Goal: Transaction & Acquisition: Purchase product/service

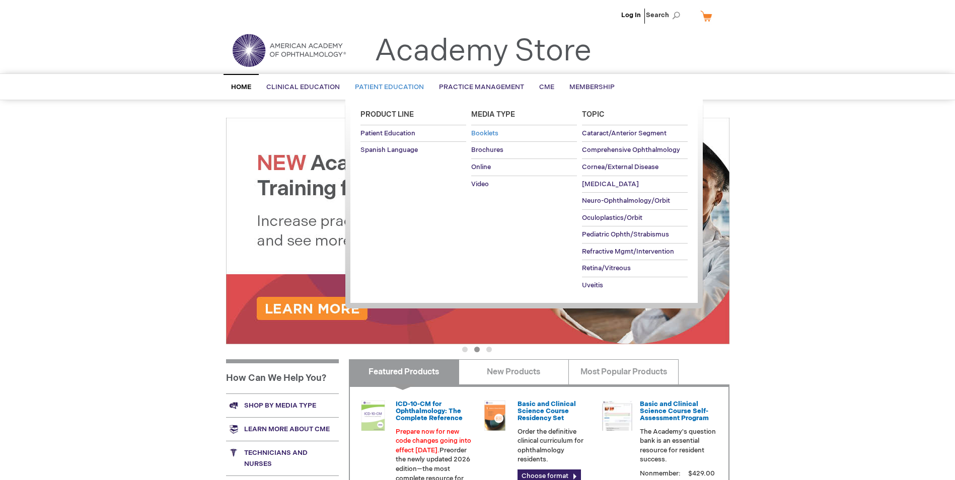
click at [485, 130] on span "Booklets" at bounding box center [484, 133] width 27 height 8
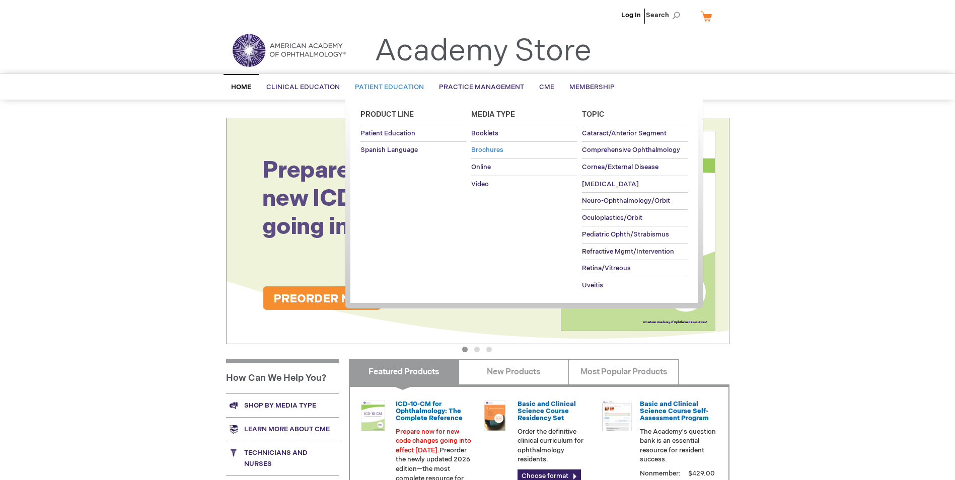
click at [488, 152] on span "Brochures" at bounding box center [487, 150] width 32 height 8
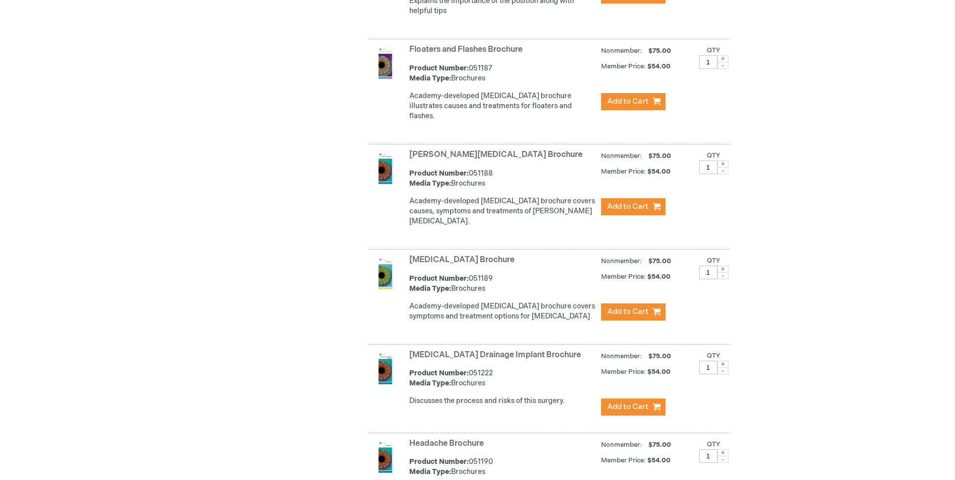
scroll to position [1687, 0]
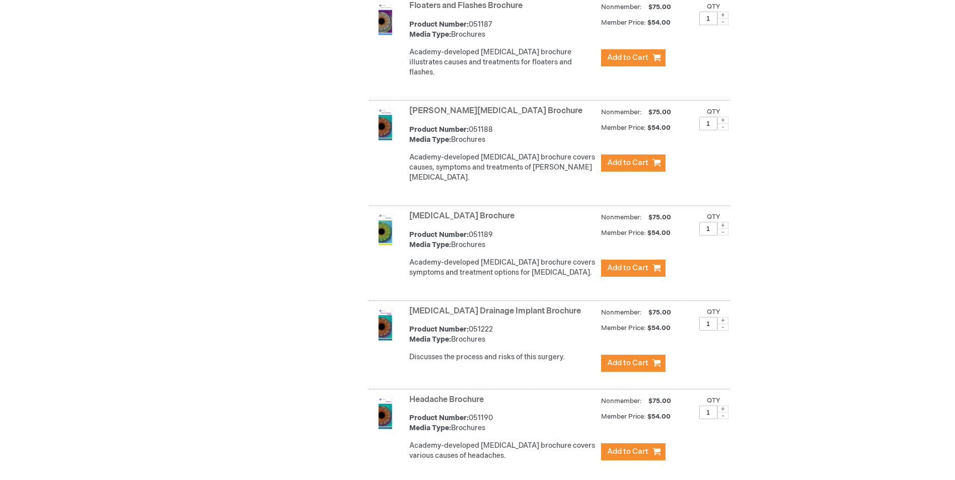
click at [721, 222] on span at bounding box center [723, 225] width 11 height 7
type input "2"
click at [643, 263] on span "Add to Cart" at bounding box center [627, 268] width 41 height 10
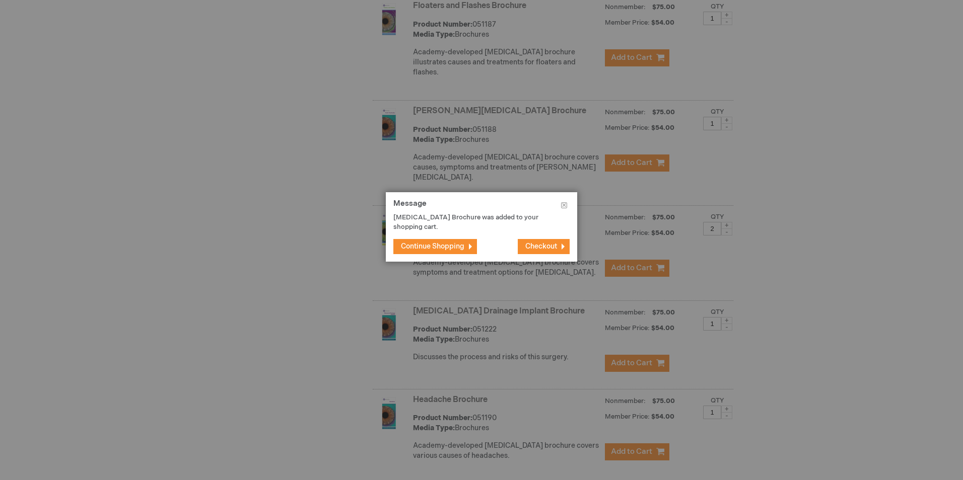
click at [445, 244] on span "Continue Shopping" at bounding box center [432, 246] width 63 height 9
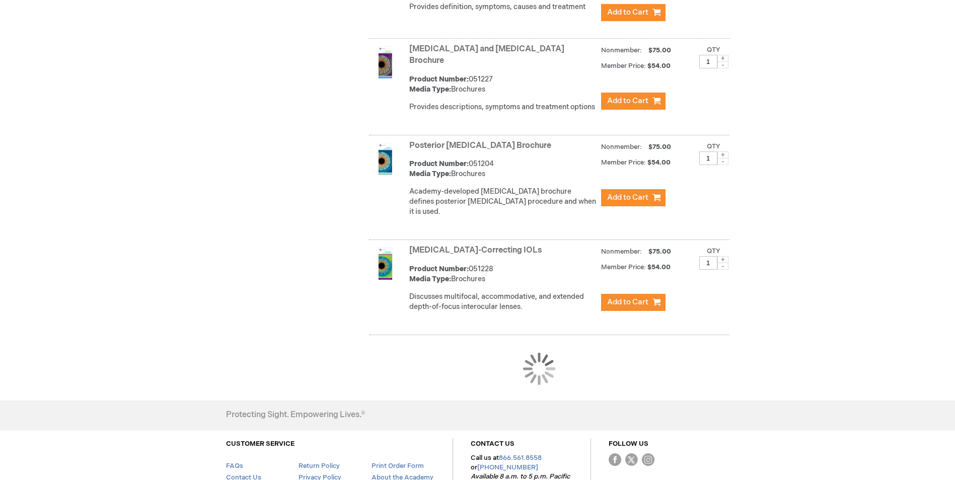
scroll to position [2795, 0]
